Goal: Ask a question

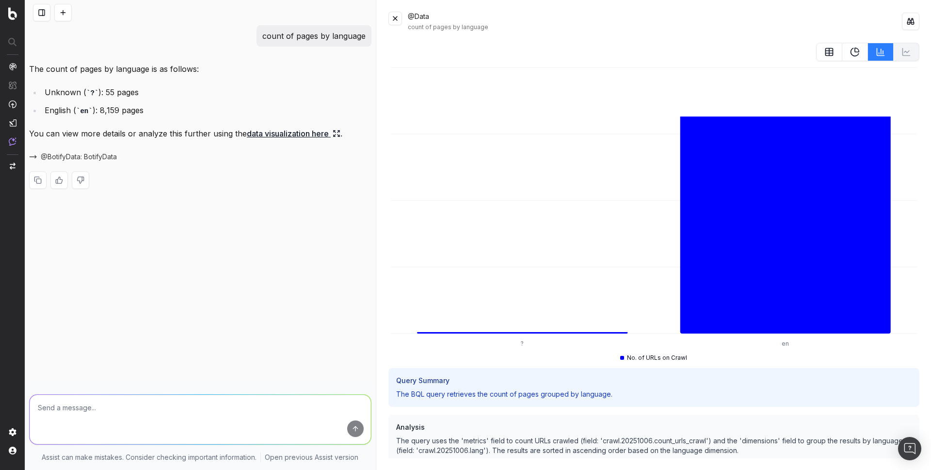
scroll to position [279, 0]
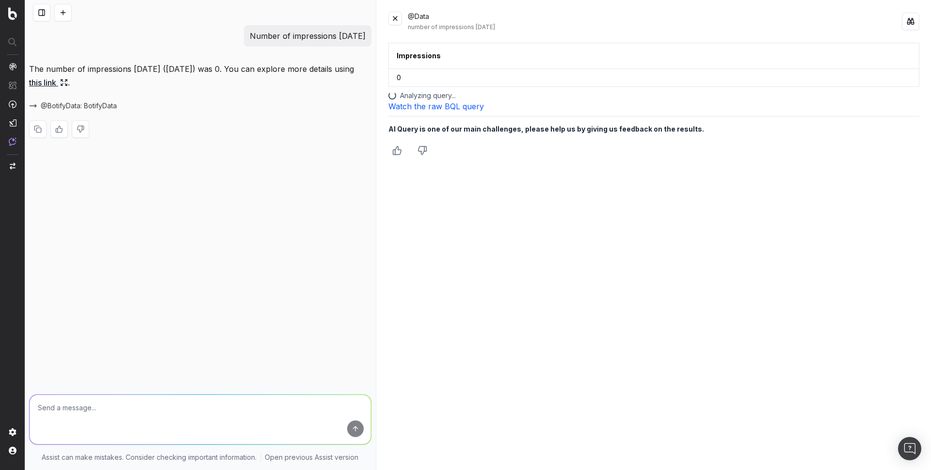
click at [394, 14] on button at bounding box center [396, 19] width 14 height 14
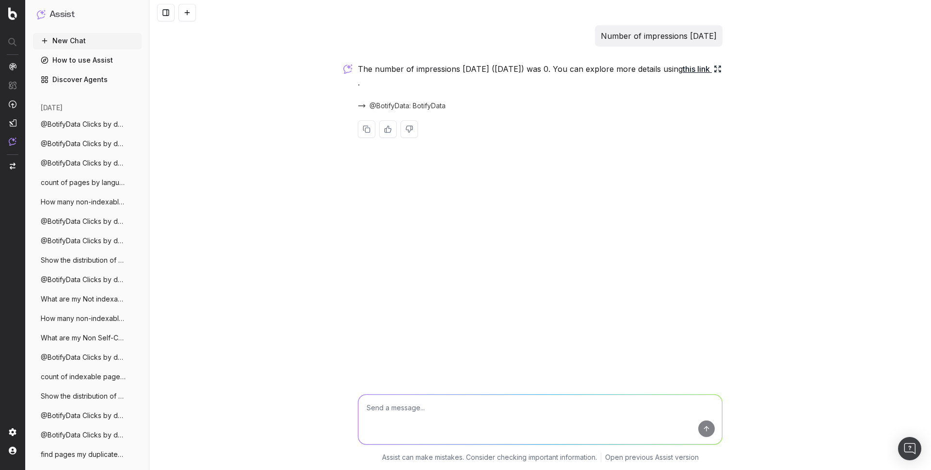
click at [90, 298] on span "What are my Not indexable pages in sitem" at bounding box center [83, 299] width 85 height 10
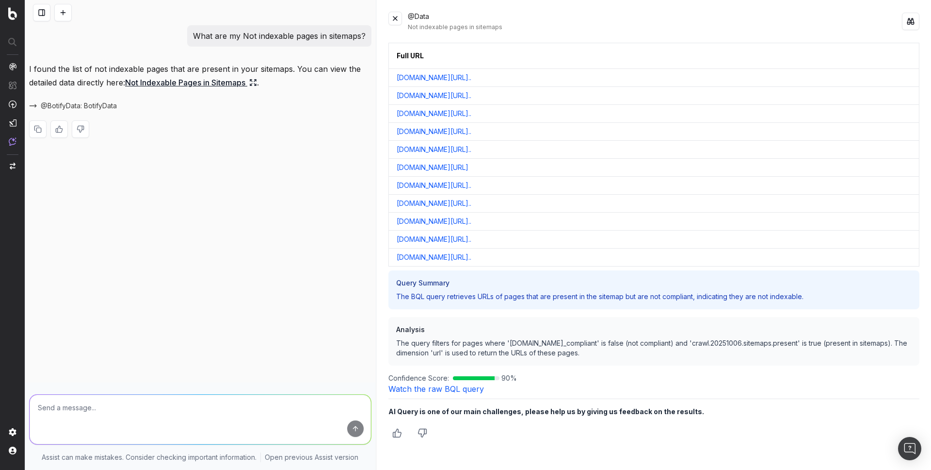
click at [456, 392] on link "Watch the raw BQL query" at bounding box center [437, 389] width 96 height 10
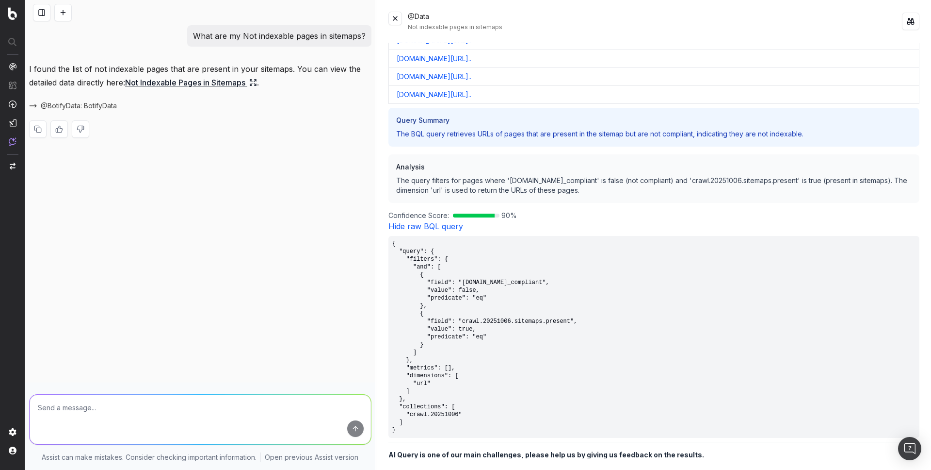
scroll to position [189, 0]
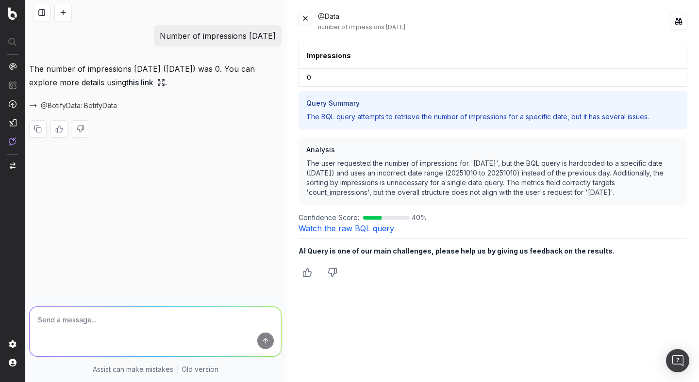
click at [58, 18] on button at bounding box center [62, 12] width 17 height 17
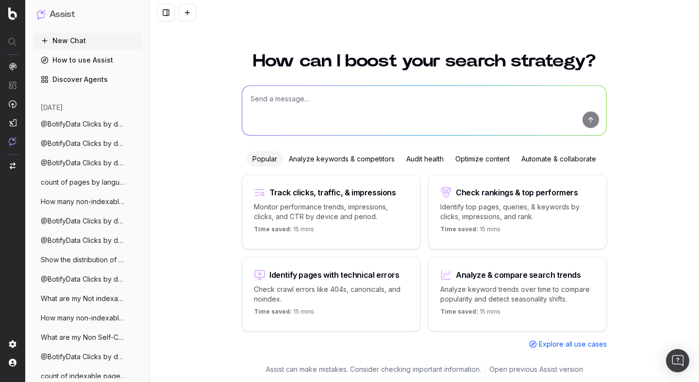
click at [85, 206] on span "How many non-indexables URLs do I have o" at bounding box center [83, 202] width 85 height 10
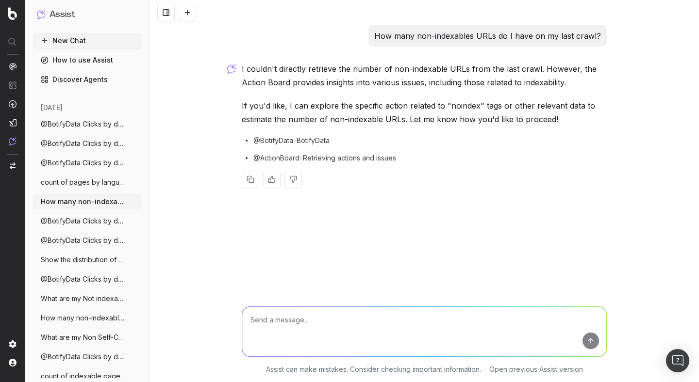
click at [172, 91] on div "How many non-indexables URLs do I have on my last crawl? I couldn't directly re…" at bounding box center [423, 191] width 549 height 382
click at [185, 11] on button at bounding box center [187, 12] width 17 height 17
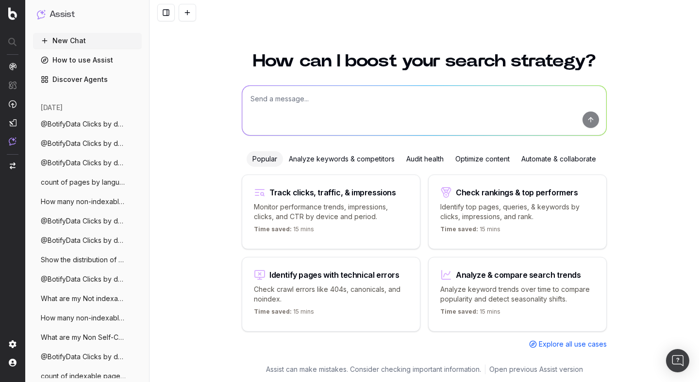
click at [261, 95] on textarea at bounding box center [424, 110] width 364 height 49
paste textarea "How many non-indexables URLs do I have on my last crawl?"
type textarea "How many non-indexables URLs do I have on my last crawl?"
